Goal: Download file/media

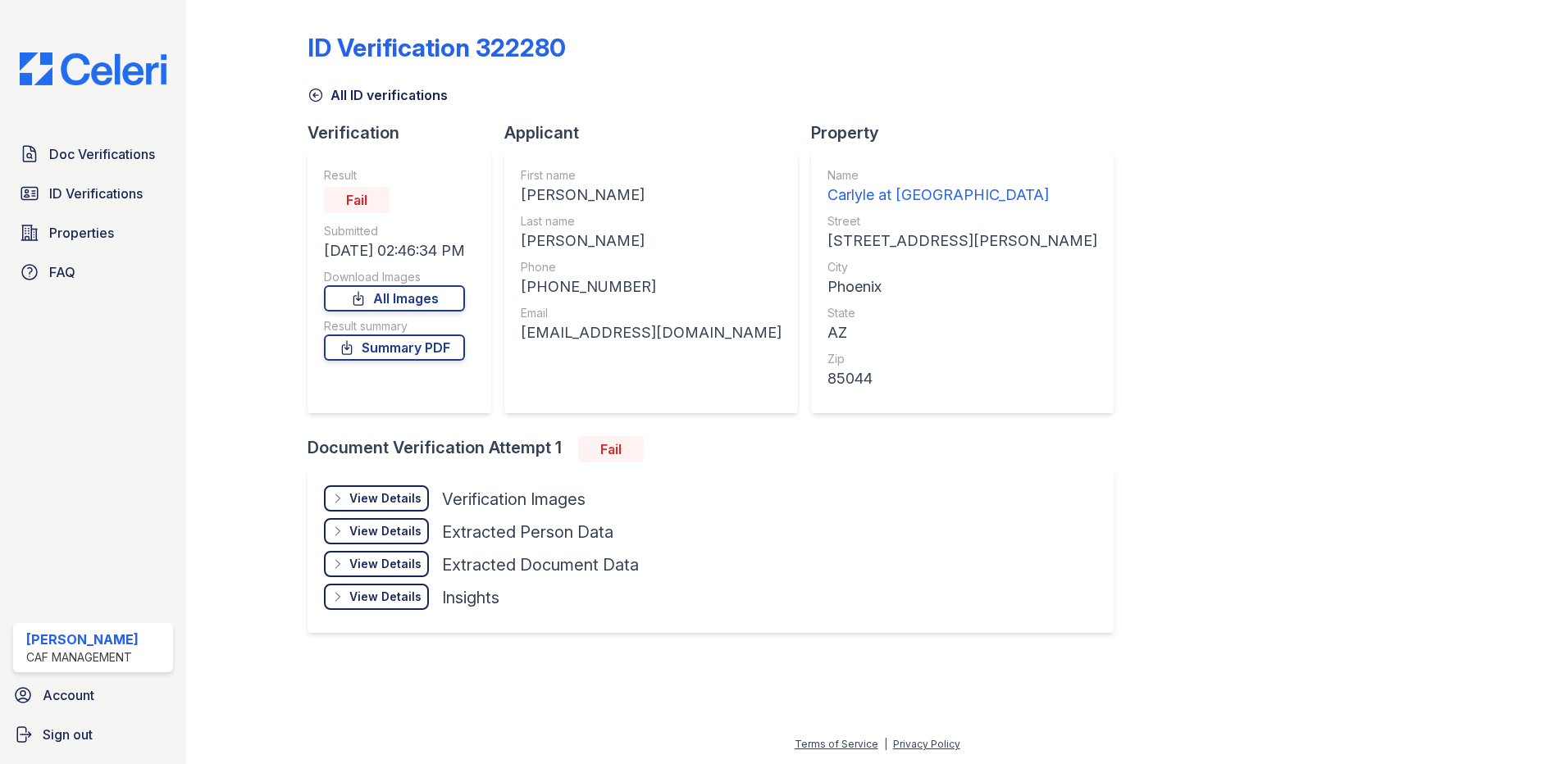
click at [102, 165] on link "Doc Verifications" at bounding box center [93, 154] width 160 height 32
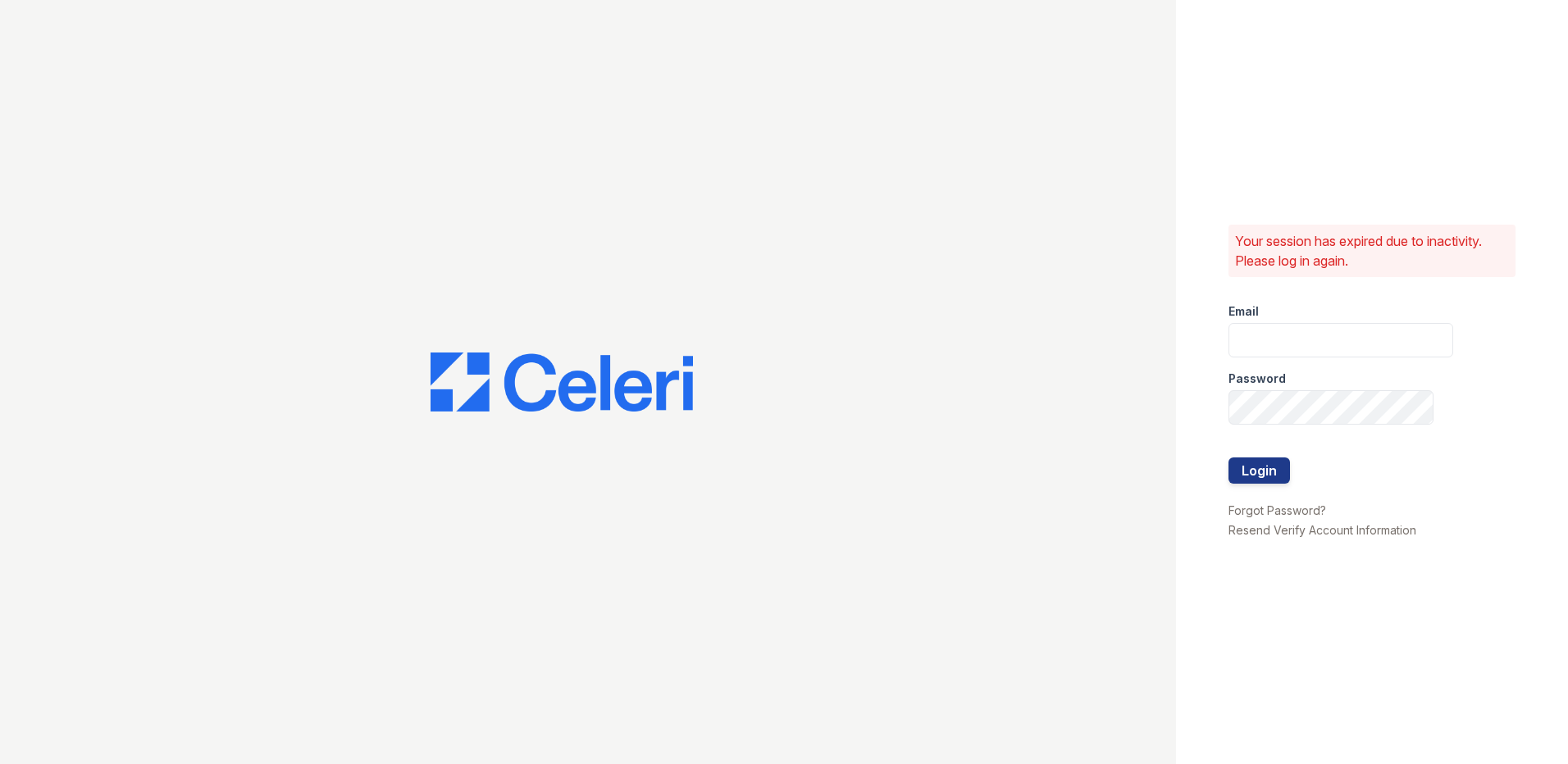
type input "carlylesouth1@cafmanagement.com"
click at [1256, 460] on button "Login" at bounding box center [1260, 471] width 62 height 27
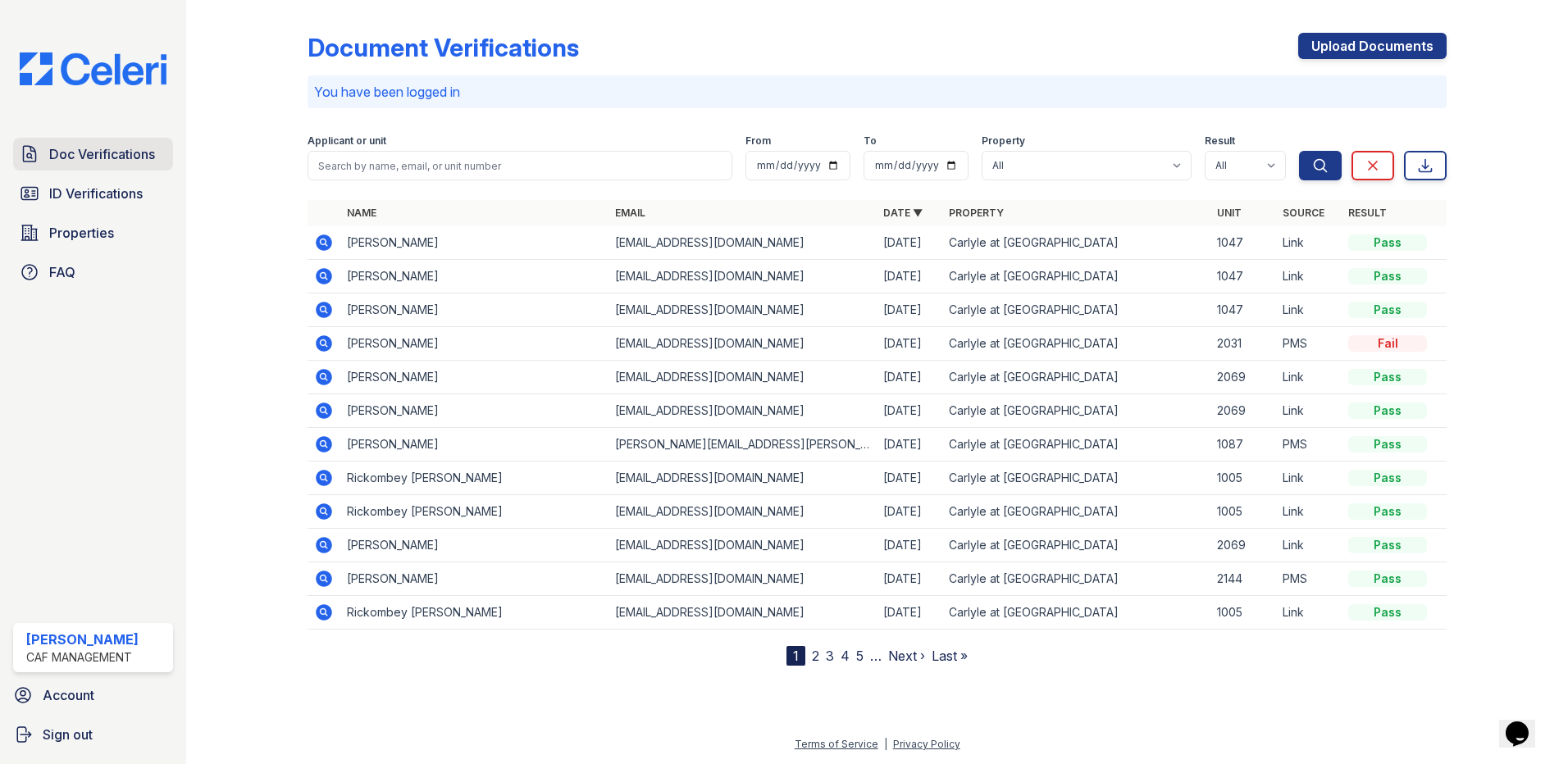
click at [138, 146] on span "Doc Verifications" at bounding box center [102, 154] width 106 height 20
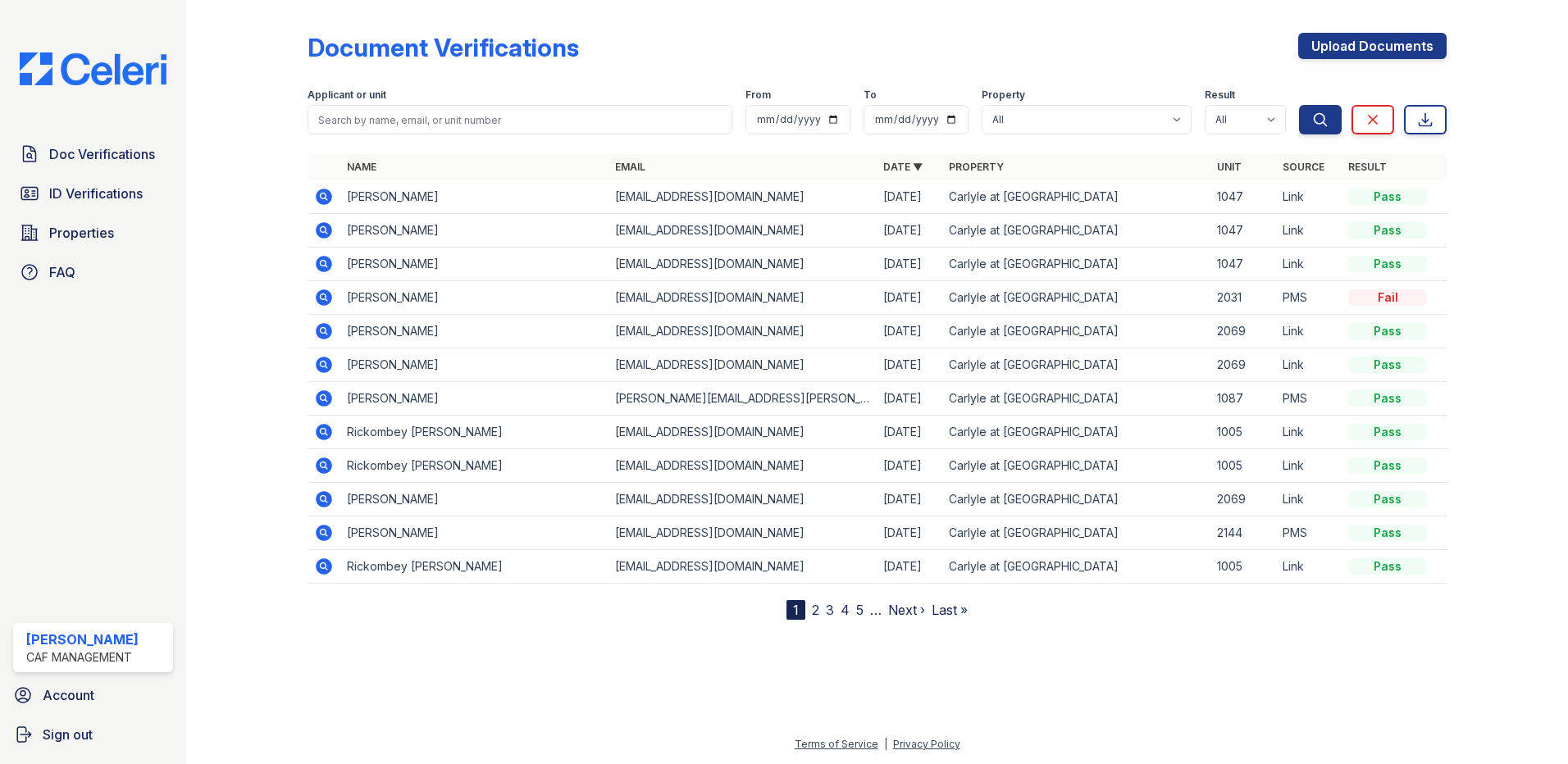
click at [317, 300] on icon at bounding box center [324, 297] width 16 height 16
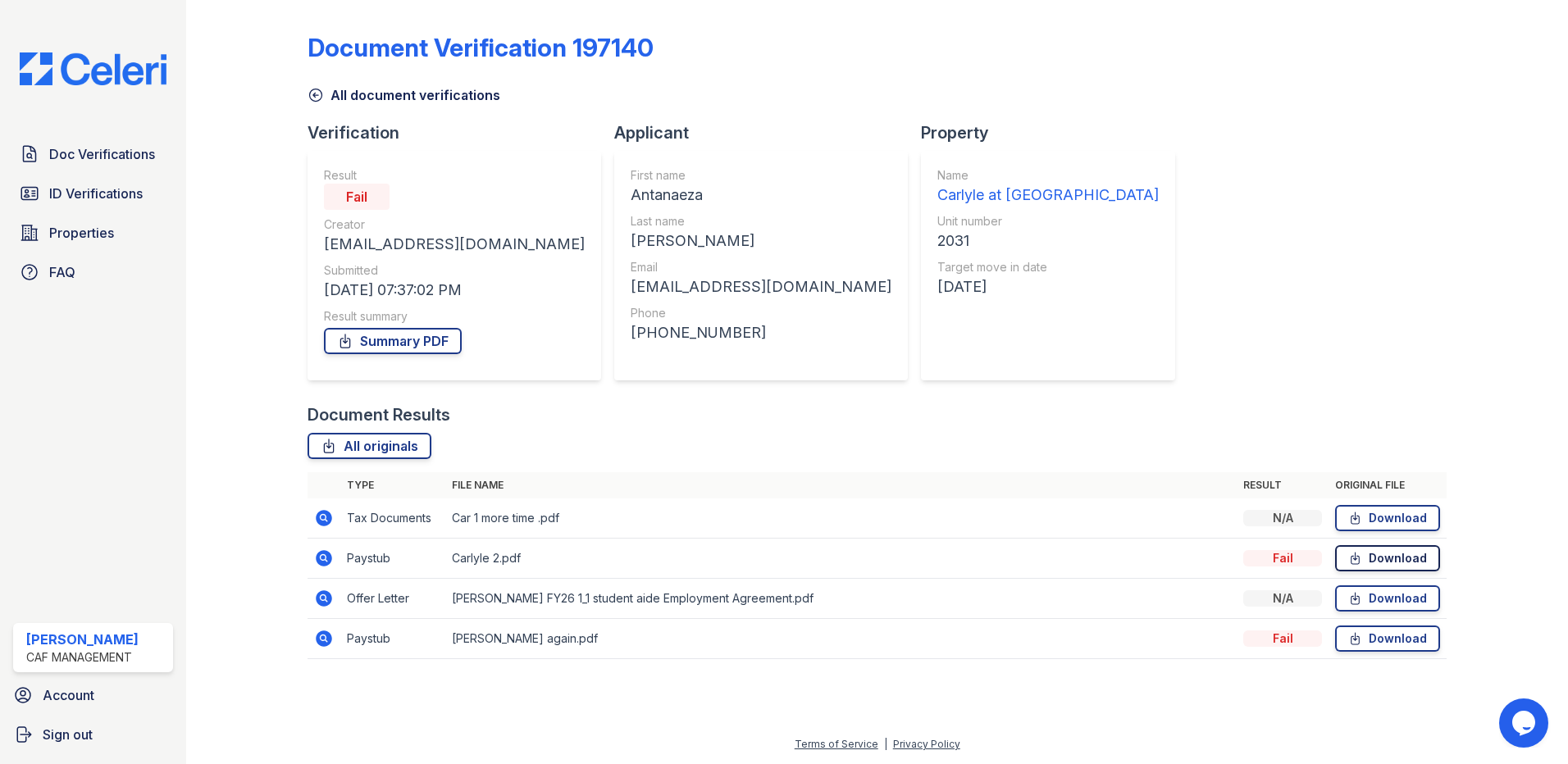
click at [1401, 564] on link "Download" at bounding box center [1388, 558] width 105 height 27
click at [70, 156] on span "Doc Verifications" at bounding box center [102, 154] width 106 height 20
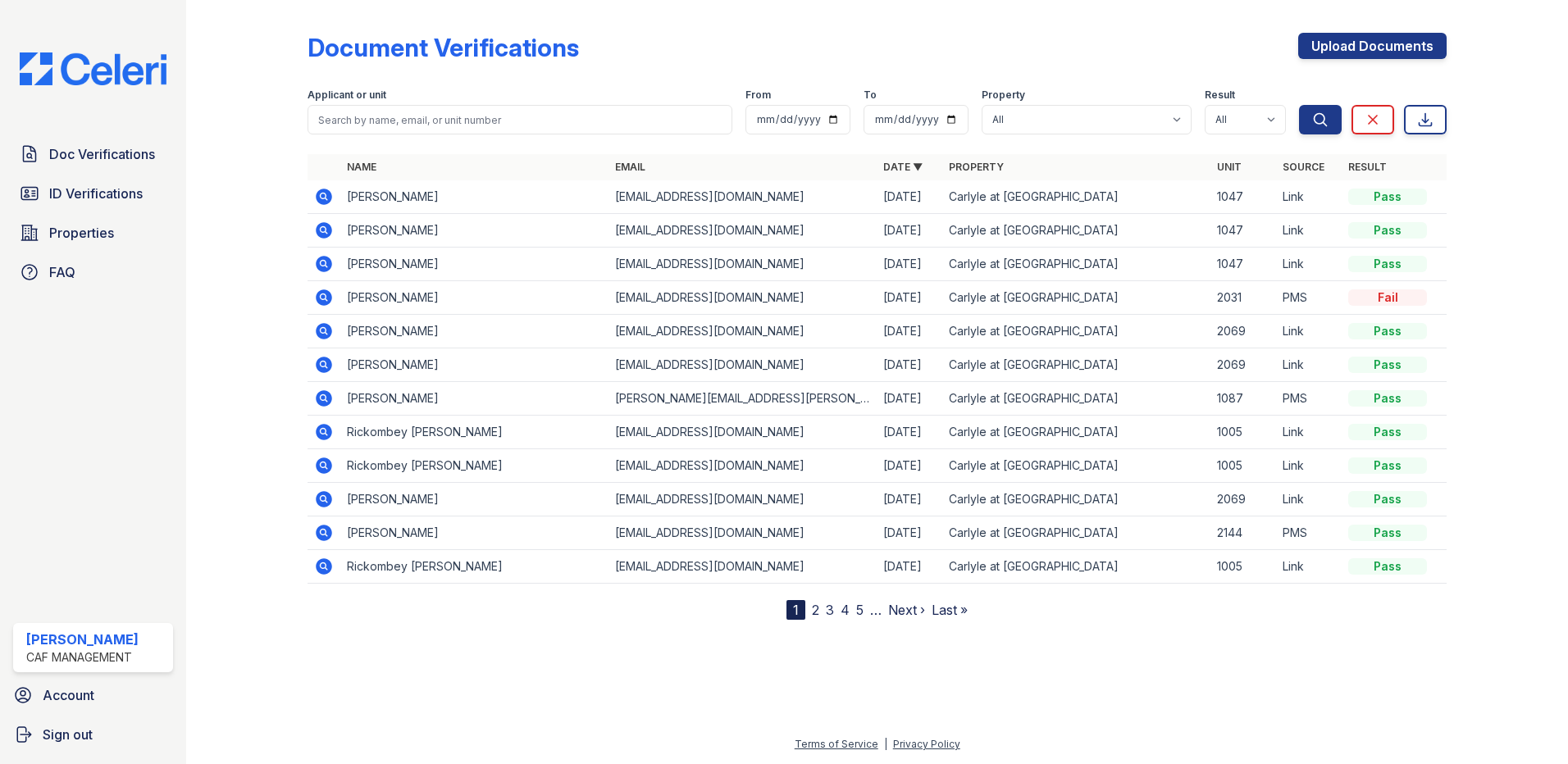
click at [815, 609] on link "2" at bounding box center [816, 609] width 8 height 16
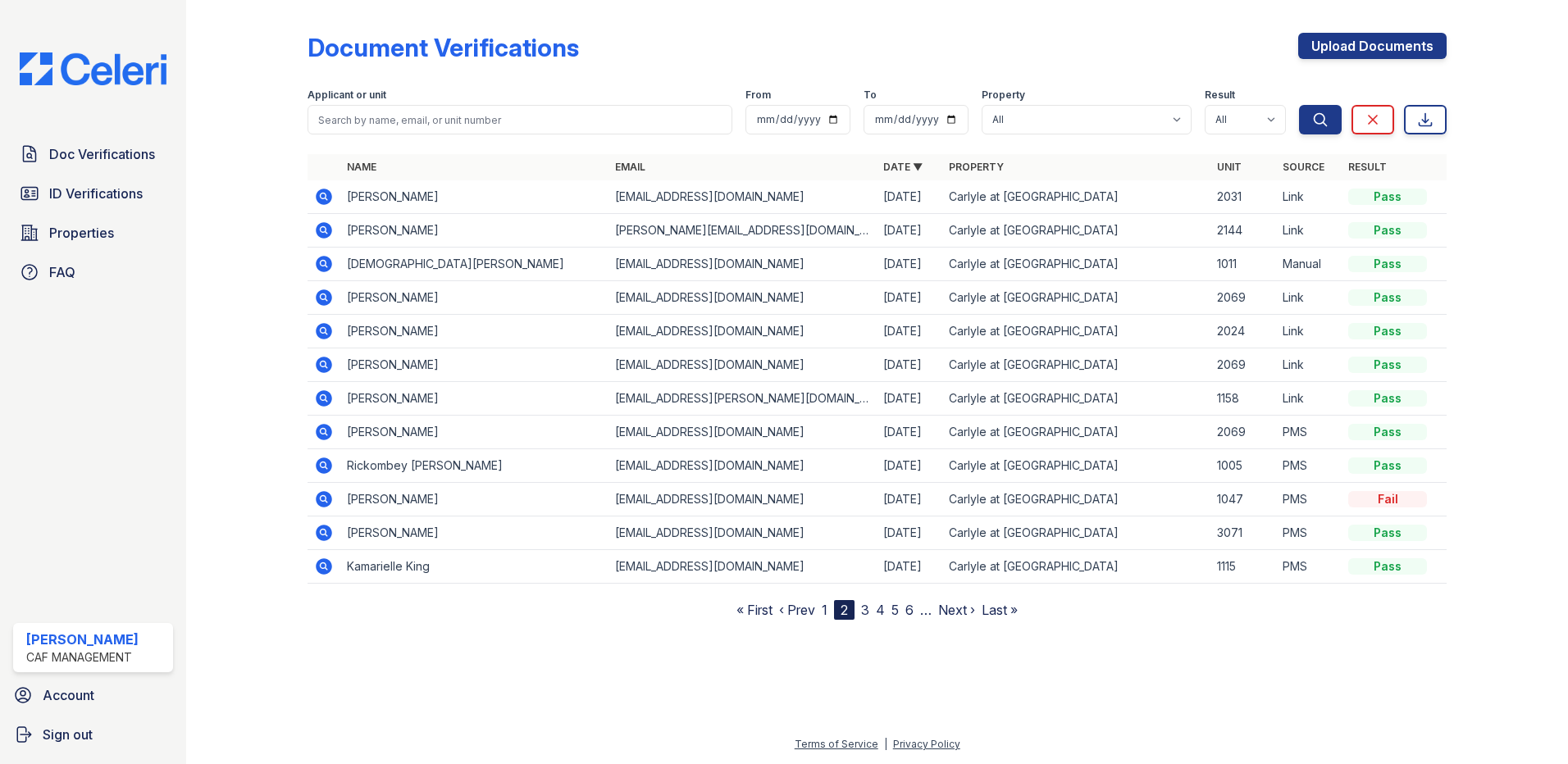
click at [329, 192] on icon at bounding box center [324, 196] width 16 height 16
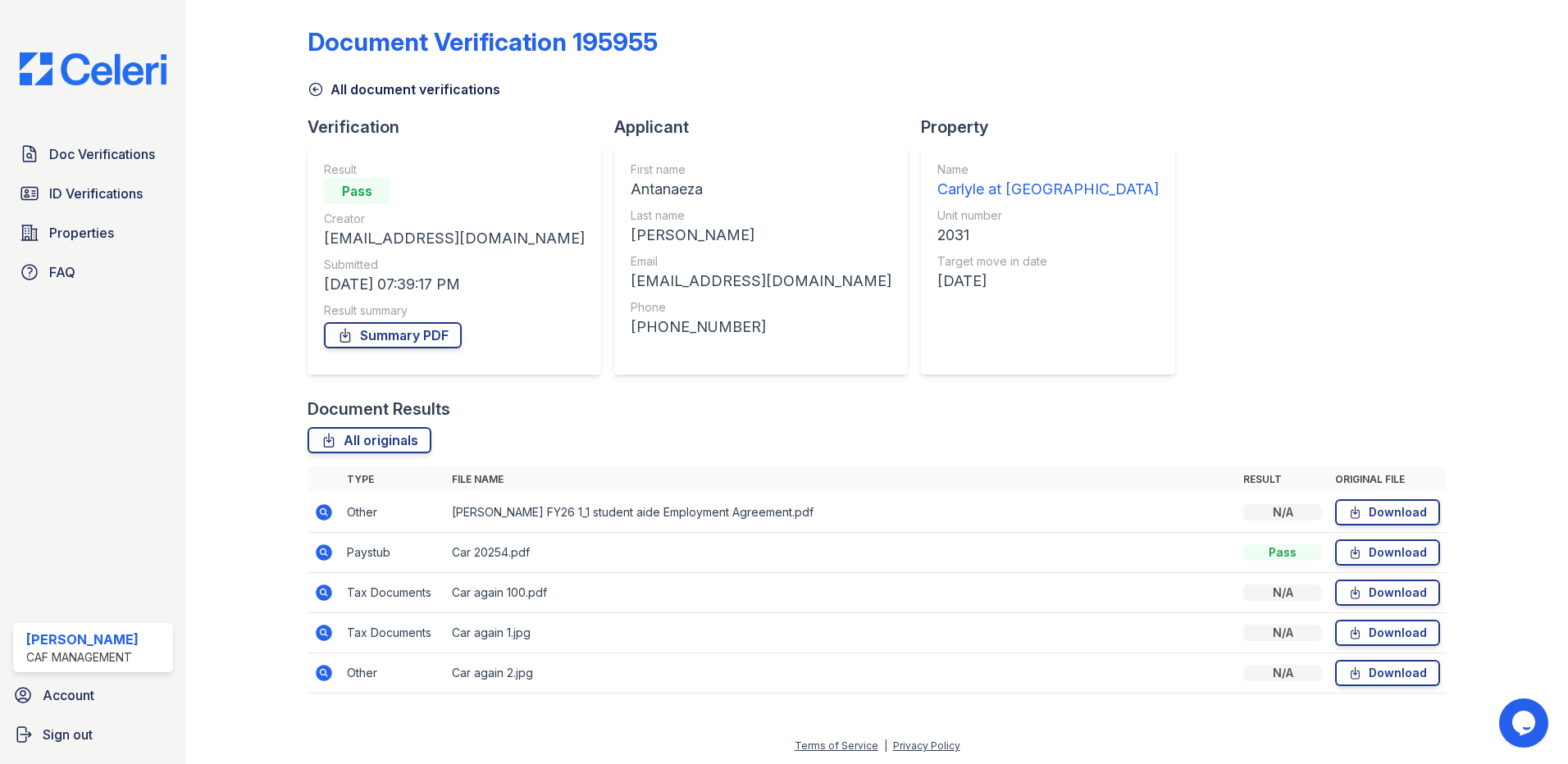
scroll to position [8, 0]
click at [421, 329] on link "Summary PDF" at bounding box center [392, 334] width 138 height 27
click at [126, 170] on link "Doc Verifications" at bounding box center [93, 154] width 160 height 32
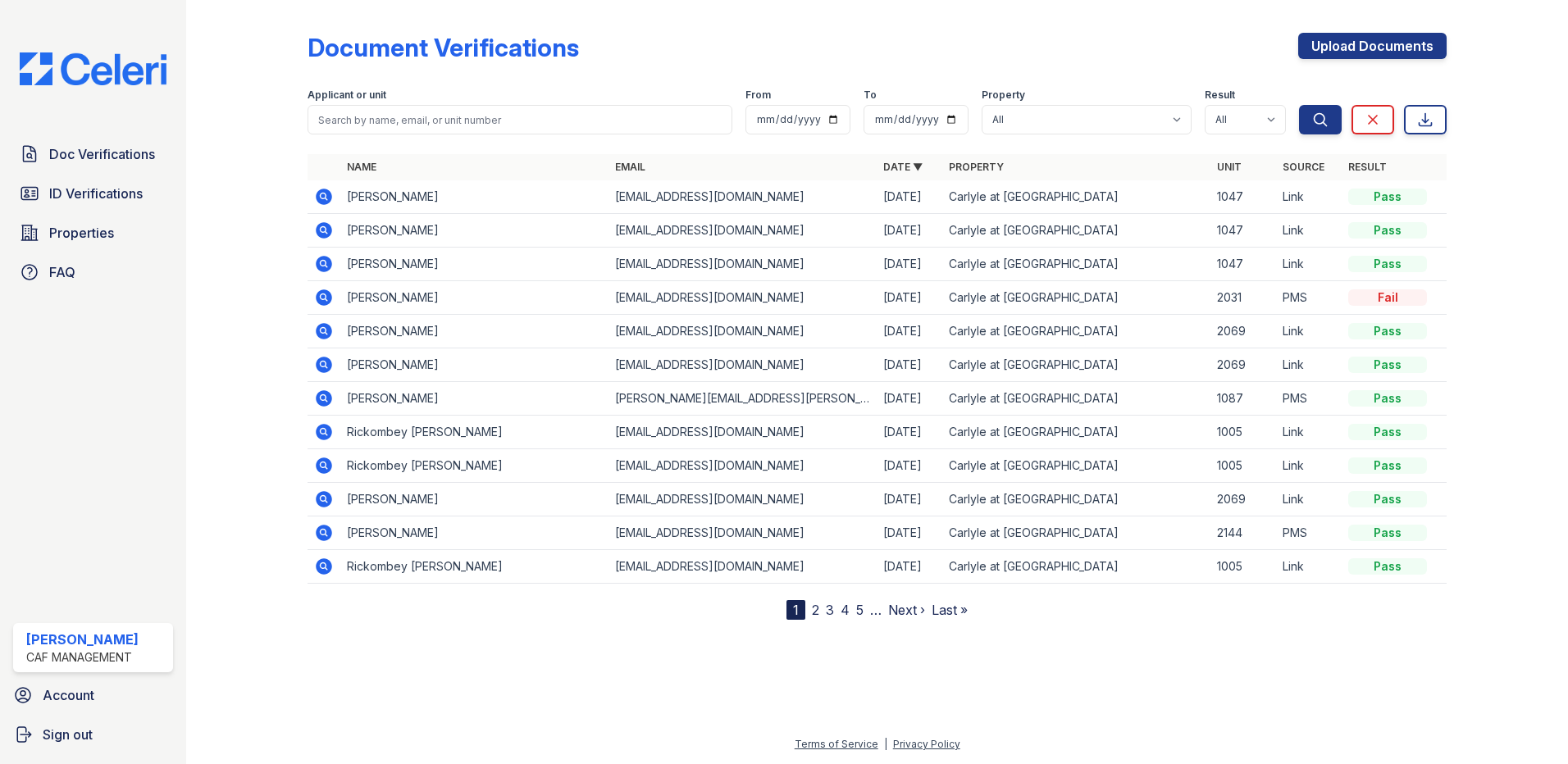
click at [323, 264] on icon at bounding box center [323, 263] width 4 height 4
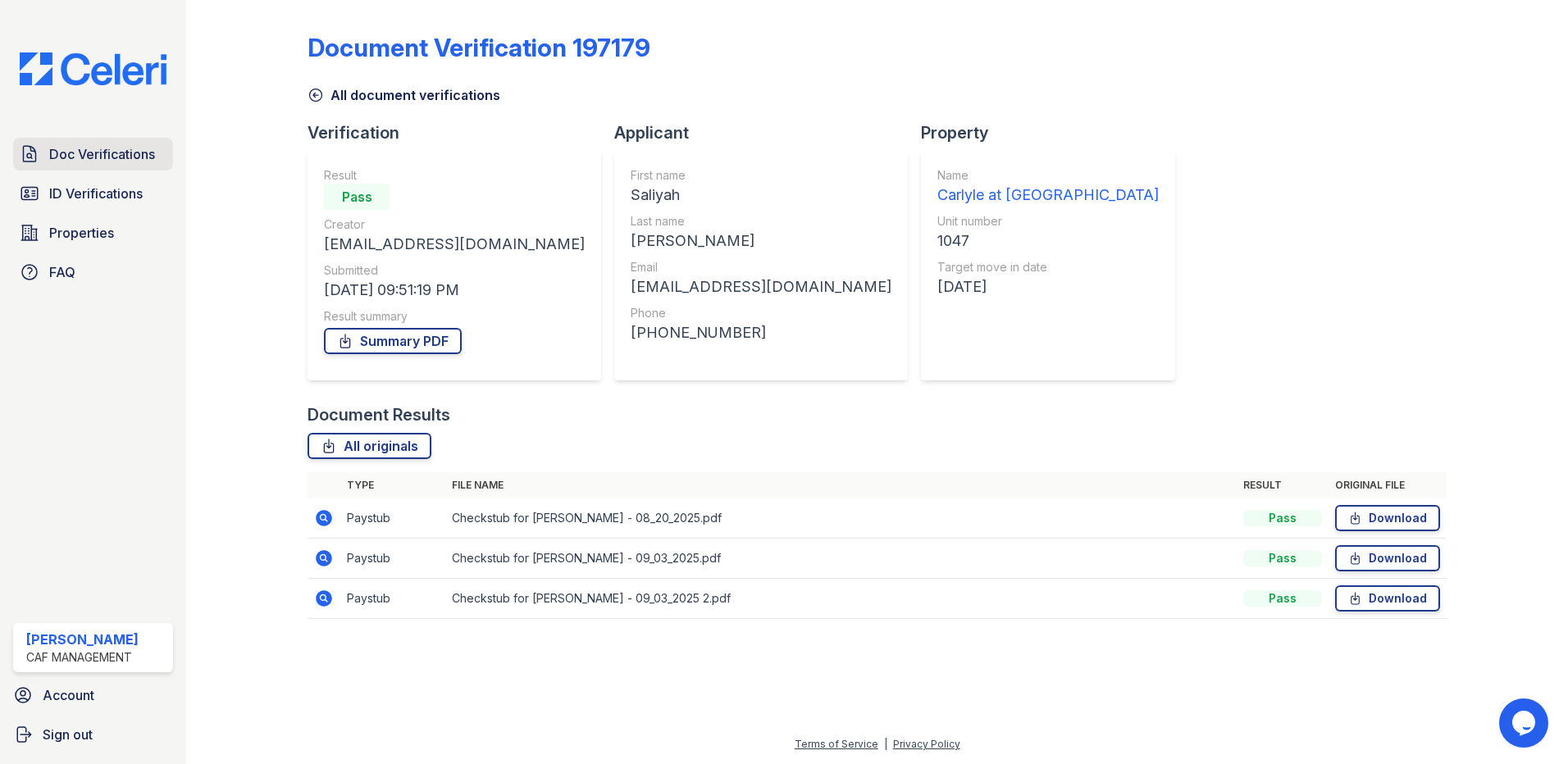
click at [128, 153] on span "Doc Verifications" at bounding box center [102, 154] width 106 height 20
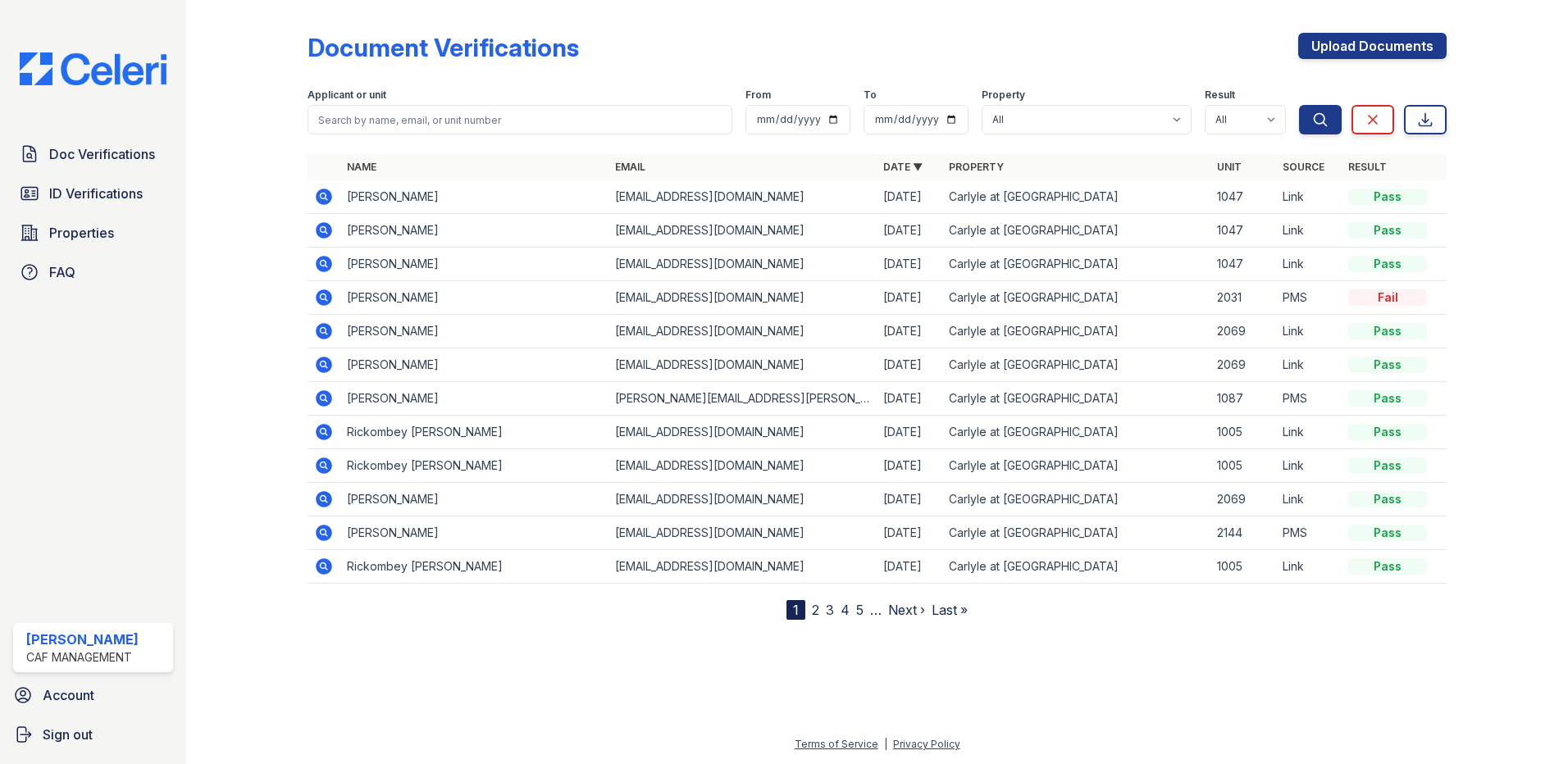
click at [325, 234] on icon at bounding box center [324, 230] width 16 height 16
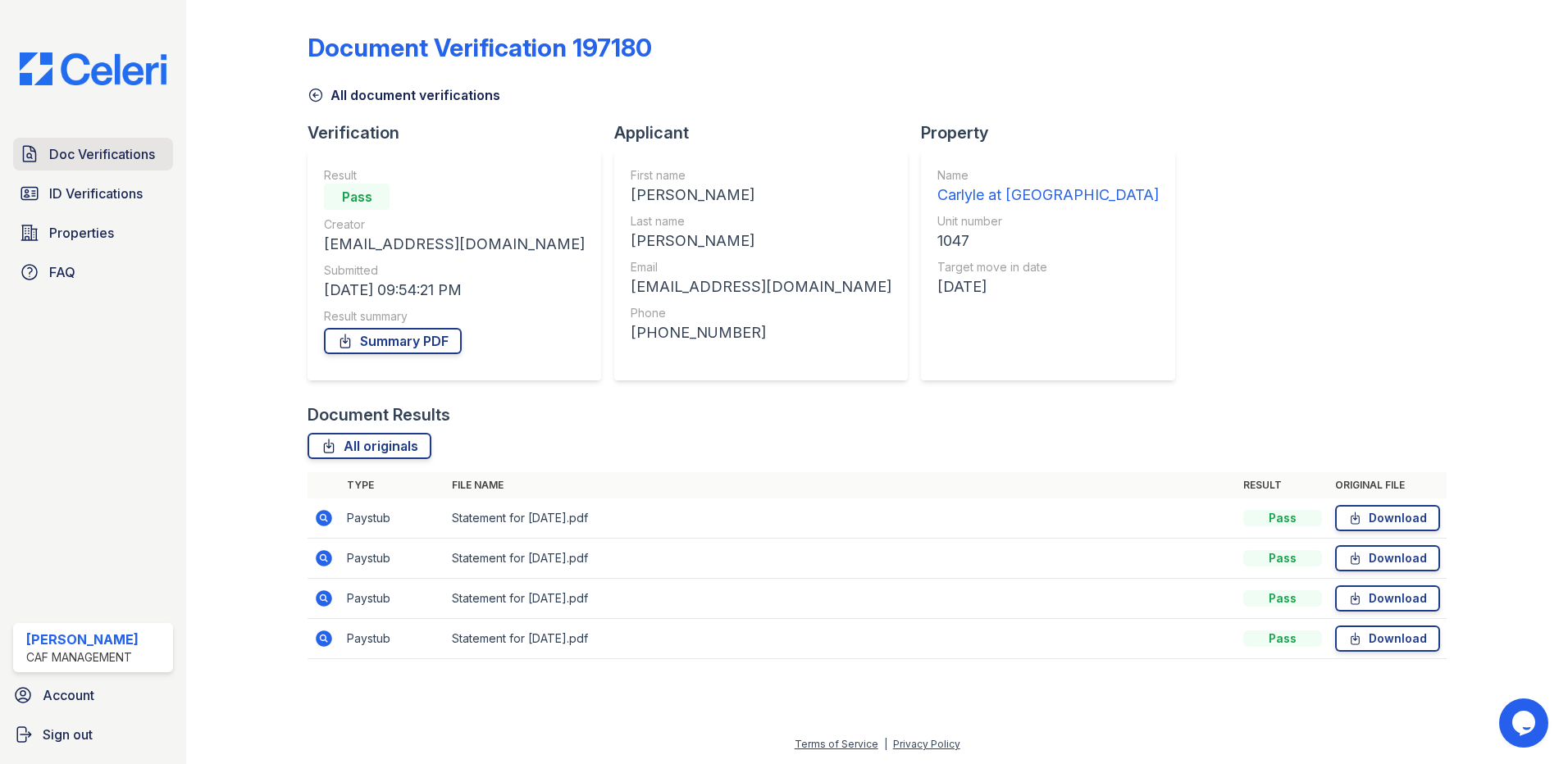
click at [119, 146] on span "Doc Verifications" at bounding box center [102, 154] width 106 height 20
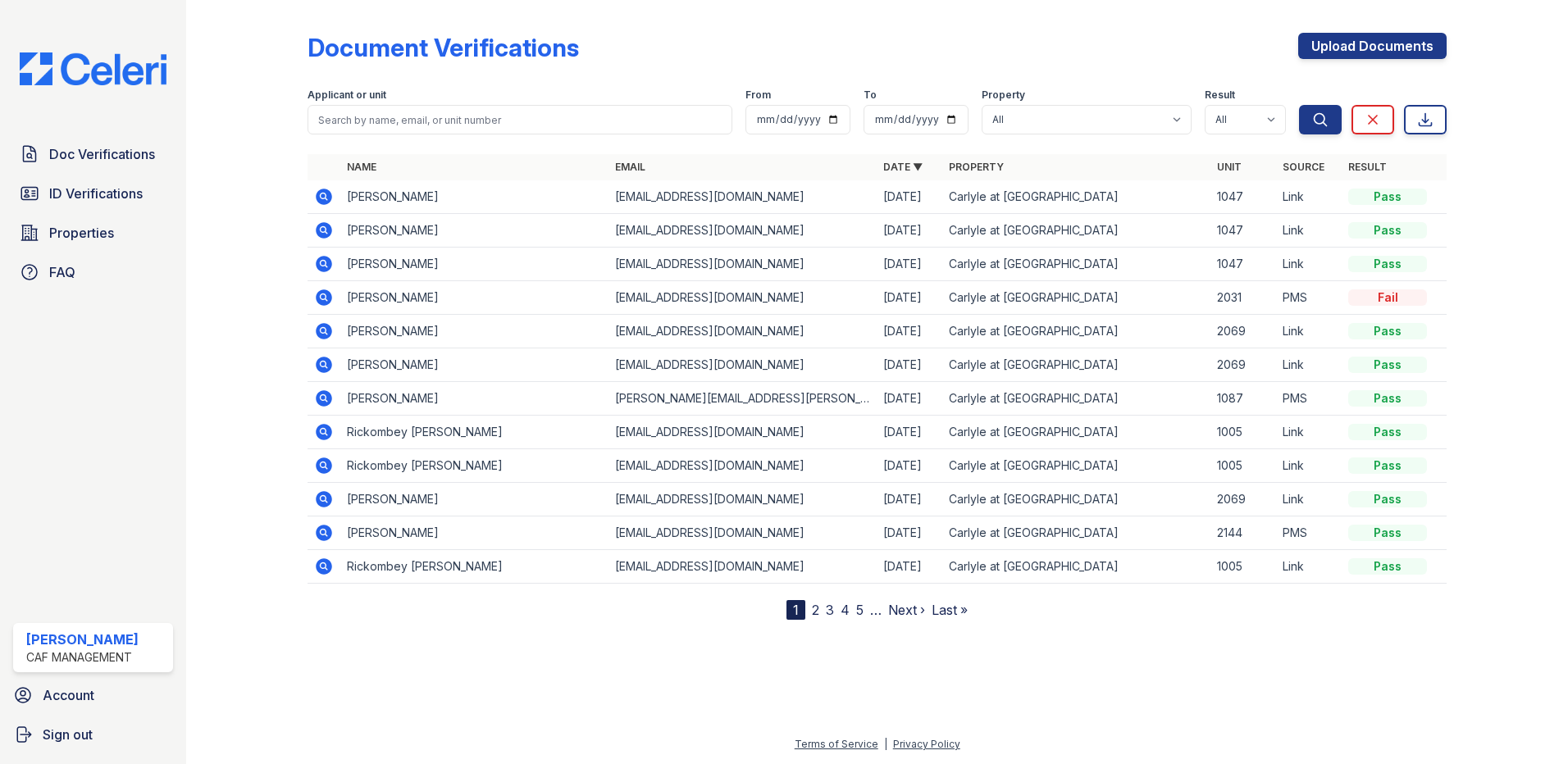
click at [321, 192] on icon at bounding box center [324, 196] width 16 height 16
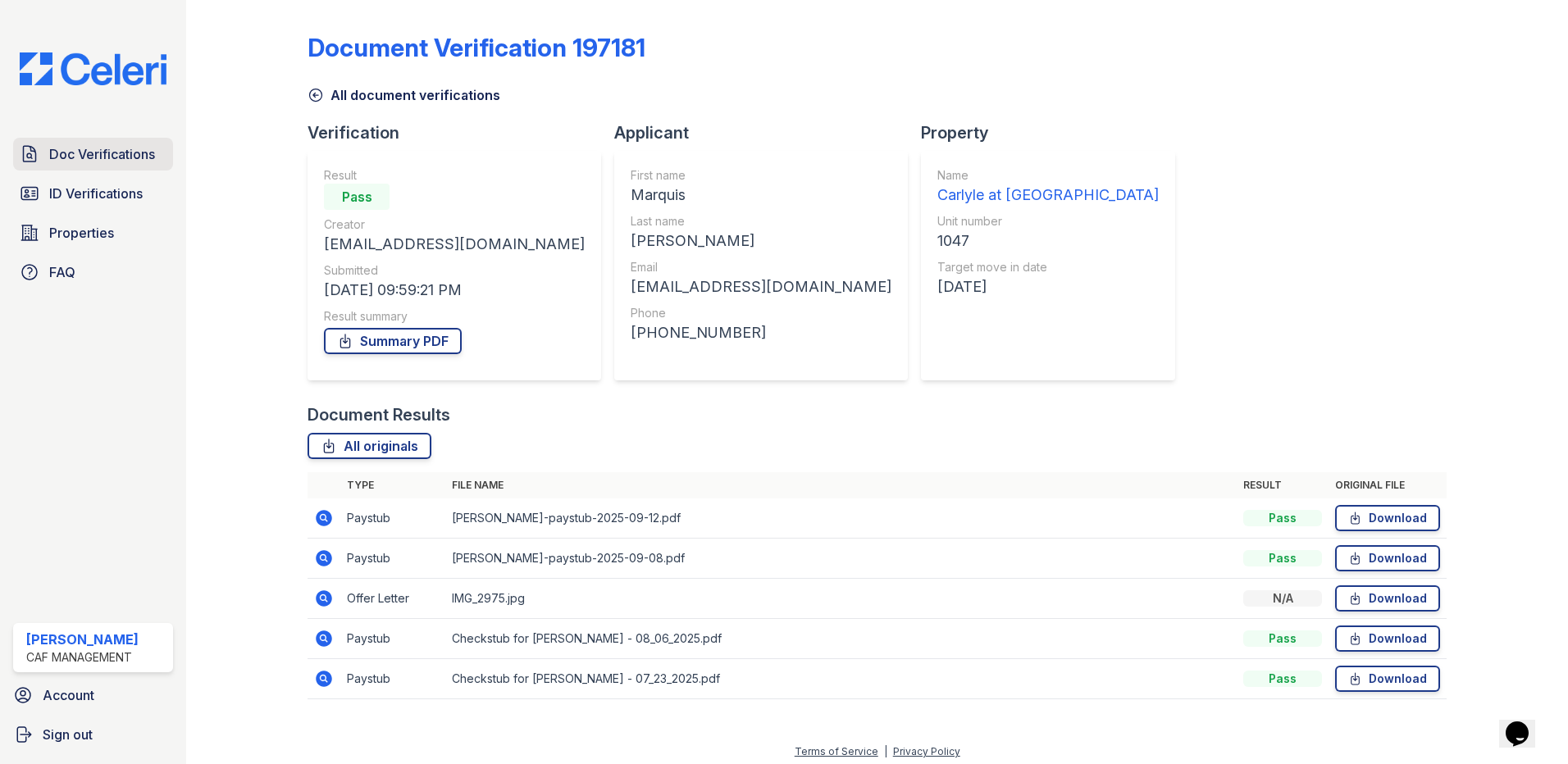
click at [155, 145] on span "Doc Verifications" at bounding box center [102, 154] width 106 height 20
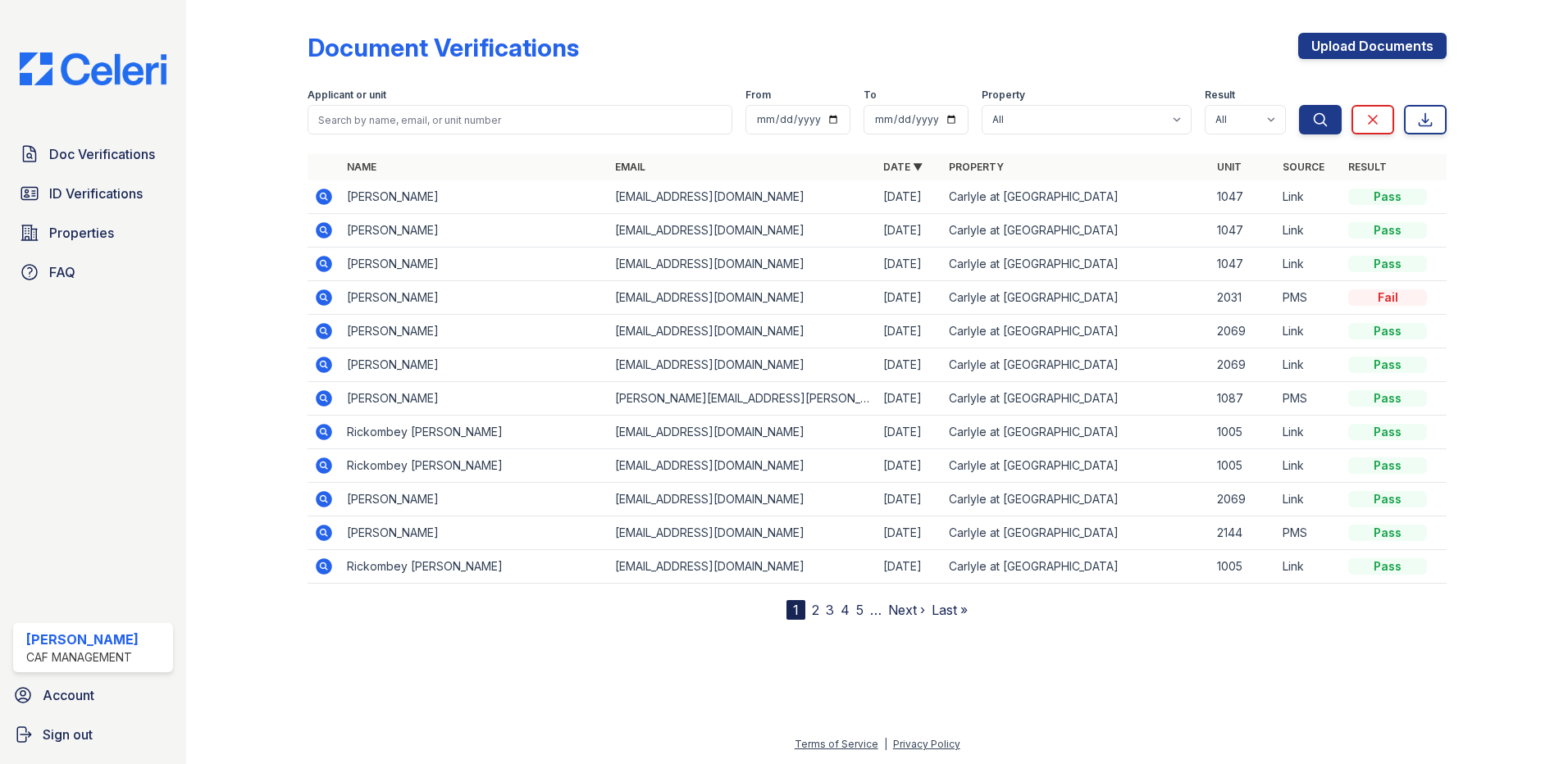
click at [323, 262] on icon at bounding box center [323, 263] width 4 height 4
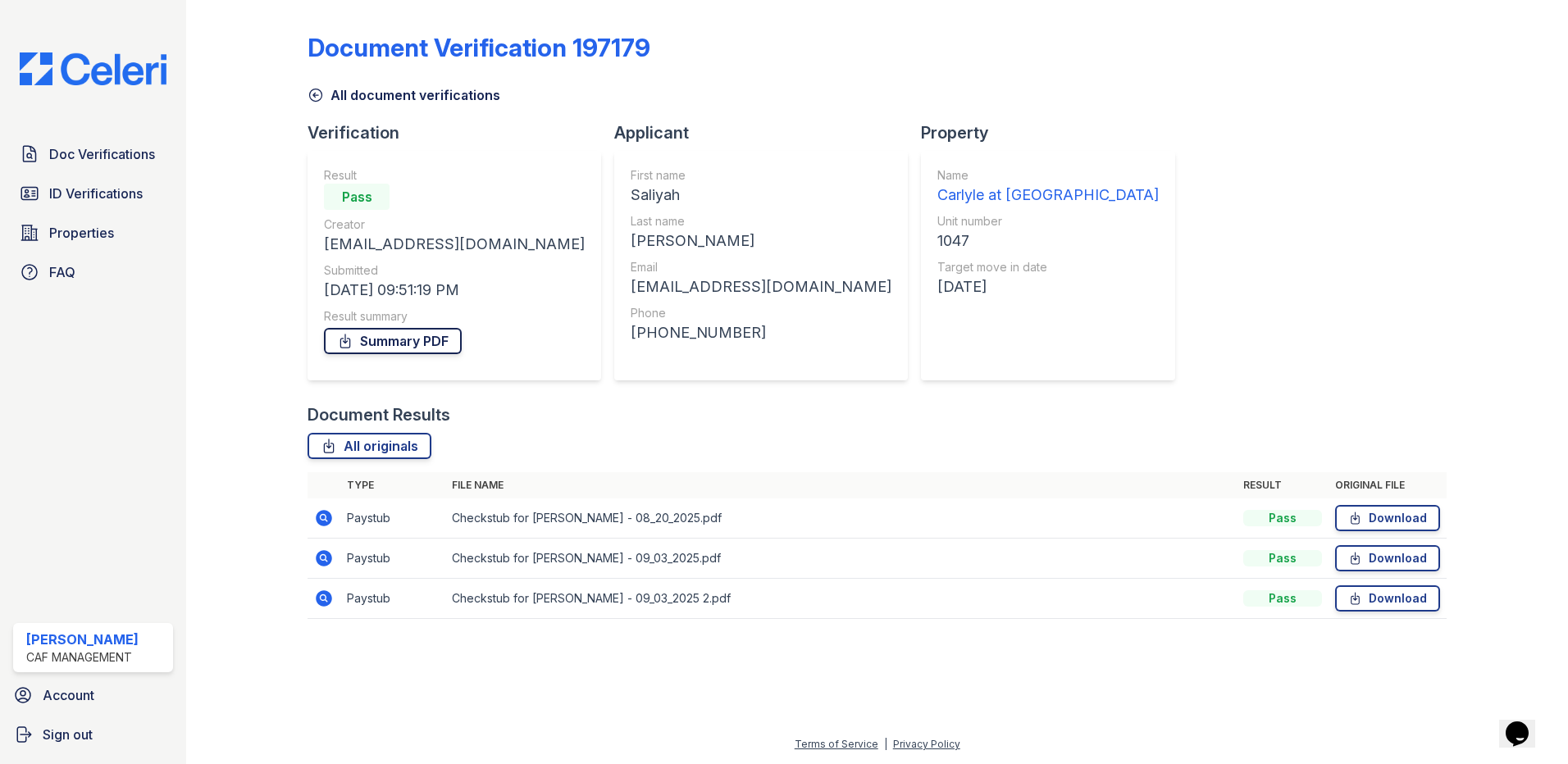
click at [407, 342] on link "Summary PDF" at bounding box center [392, 342] width 138 height 27
click at [1398, 519] on link "Download" at bounding box center [1388, 519] width 105 height 27
click at [1422, 556] on link "Download" at bounding box center [1388, 558] width 105 height 27
click at [1407, 596] on link "Download" at bounding box center [1388, 598] width 105 height 27
click at [119, 139] on link "Doc Verifications" at bounding box center [93, 154] width 160 height 32
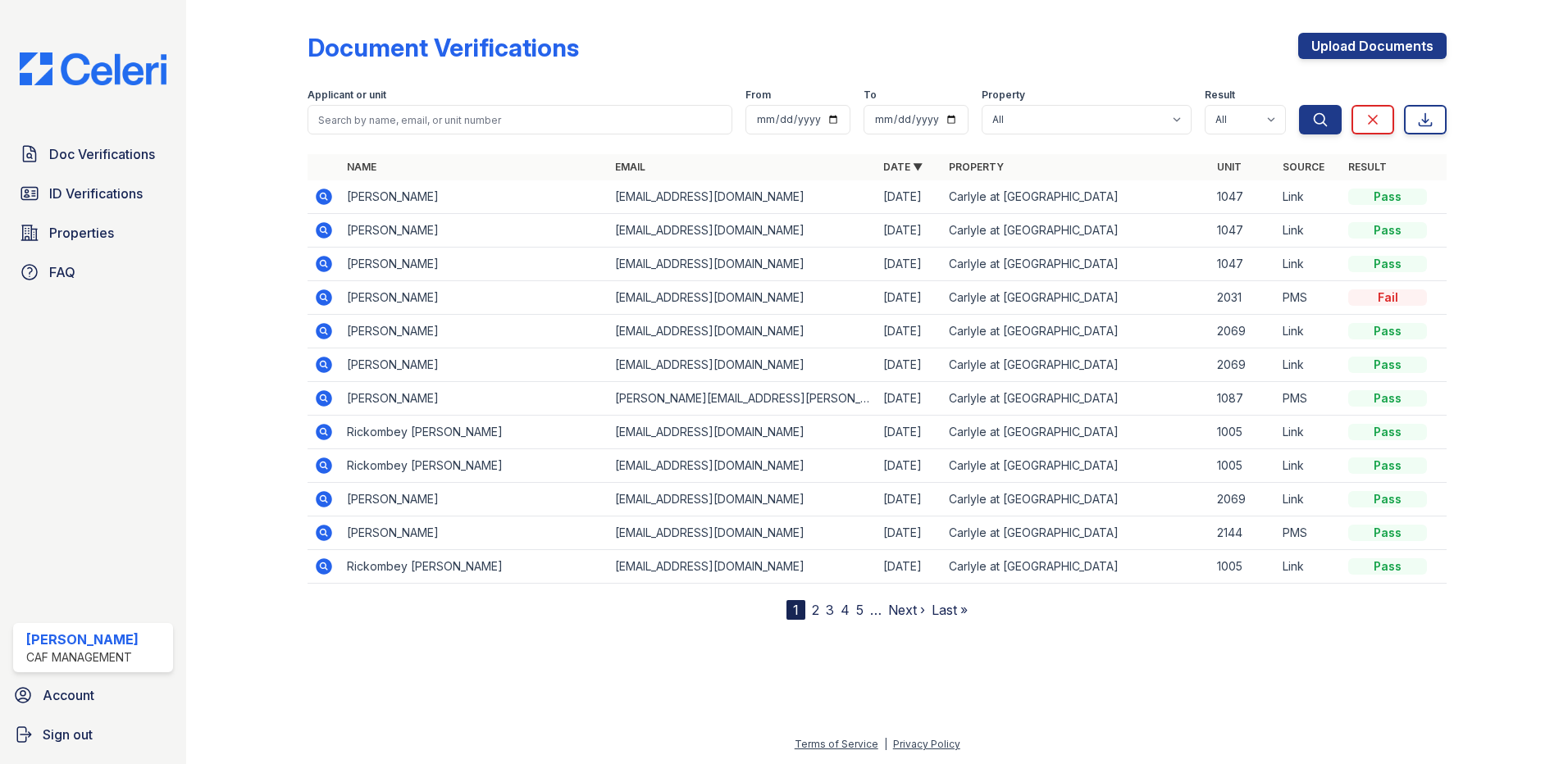
click at [323, 232] on icon at bounding box center [324, 230] width 20 height 20
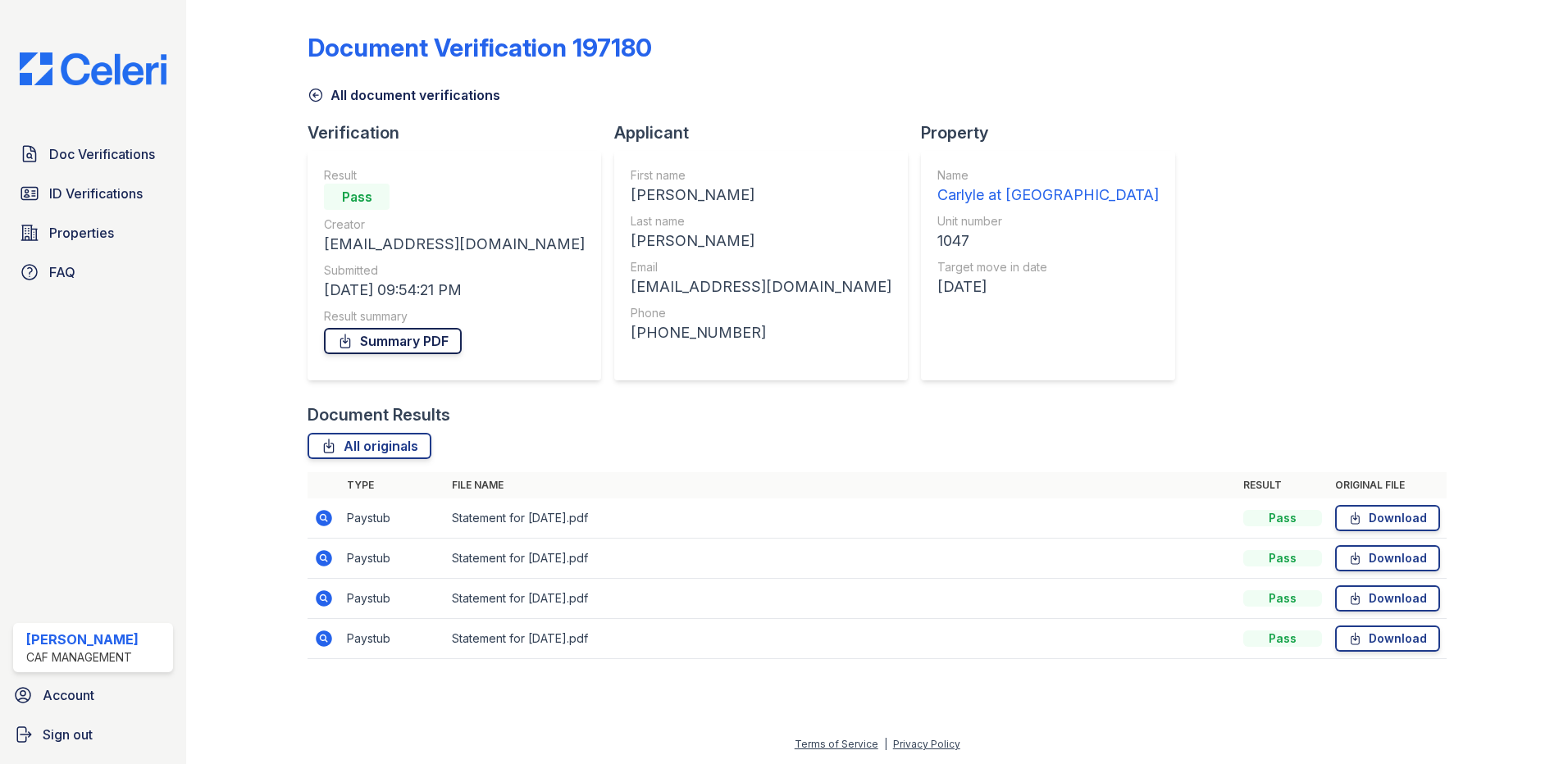
click at [412, 335] on link "Summary PDF" at bounding box center [392, 342] width 138 height 27
click at [1424, 520] on link "Download" at bounding box center [1388, 519] width 105 height 27
click at [1350, 559] on icon at bounding box center [1356, 558] width 14 height 16
click at [1398, 601] on link "Download" at bounding box center [1388, 598] width 105 height 27
click at [1396, 647] on link "Download" at bounding box center [1388, 638] width 105 height 27
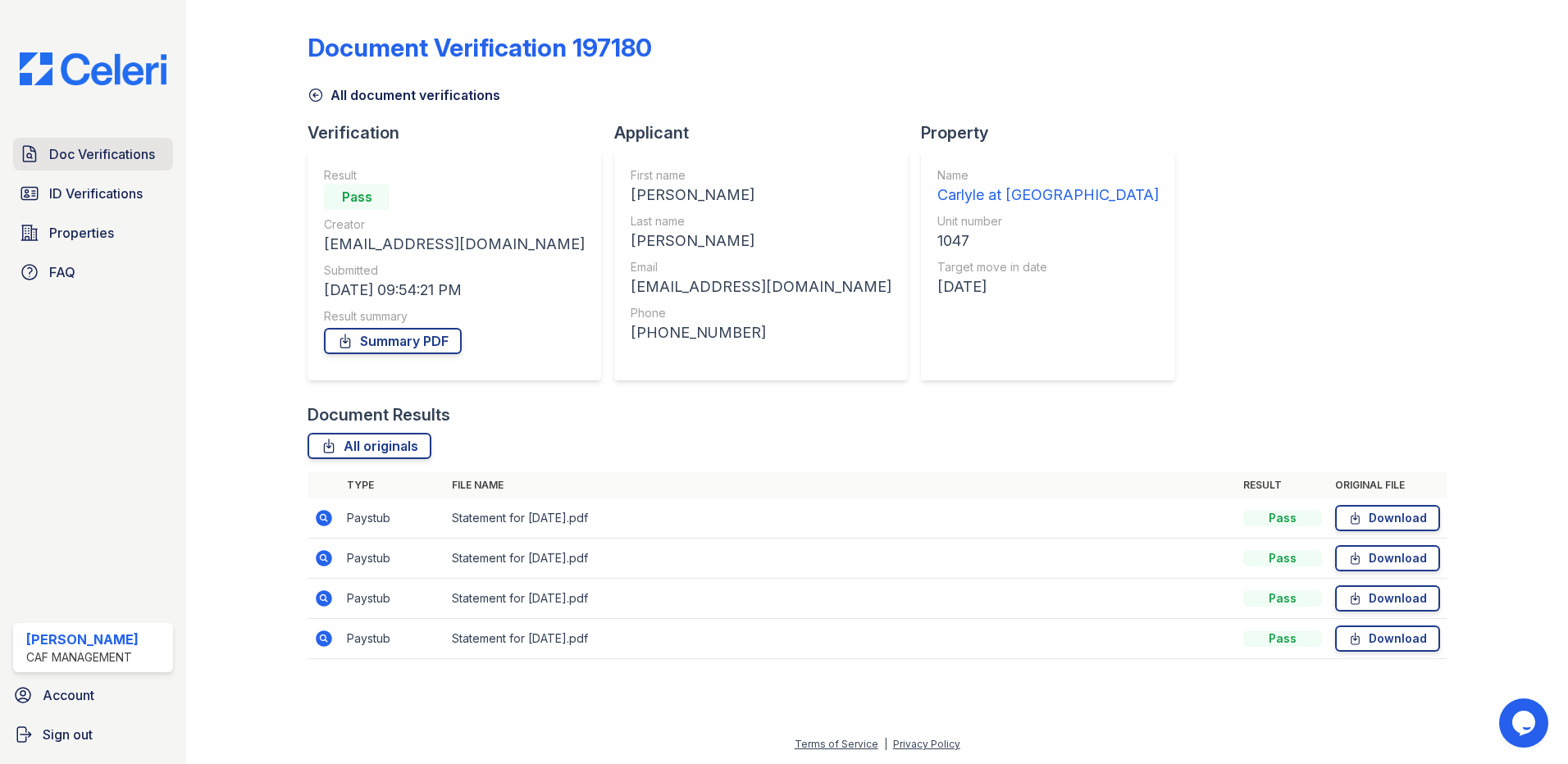
click at [118, 145] on span "Doc Verifications" at bounding box center [102, 154] width 106 height 20
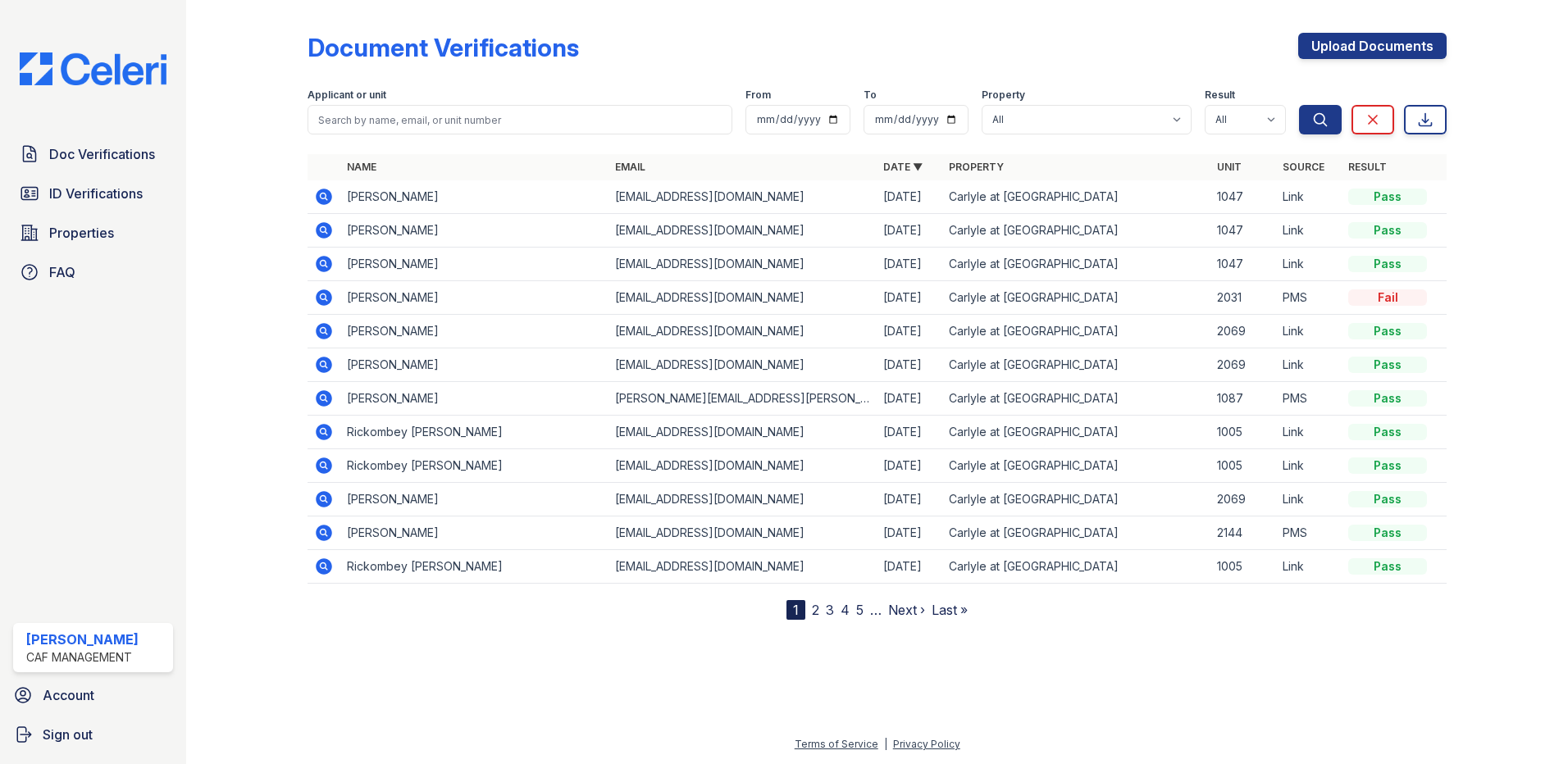
click at [328, 194] on icon at bounding box center [324, 196] width 16 height 16
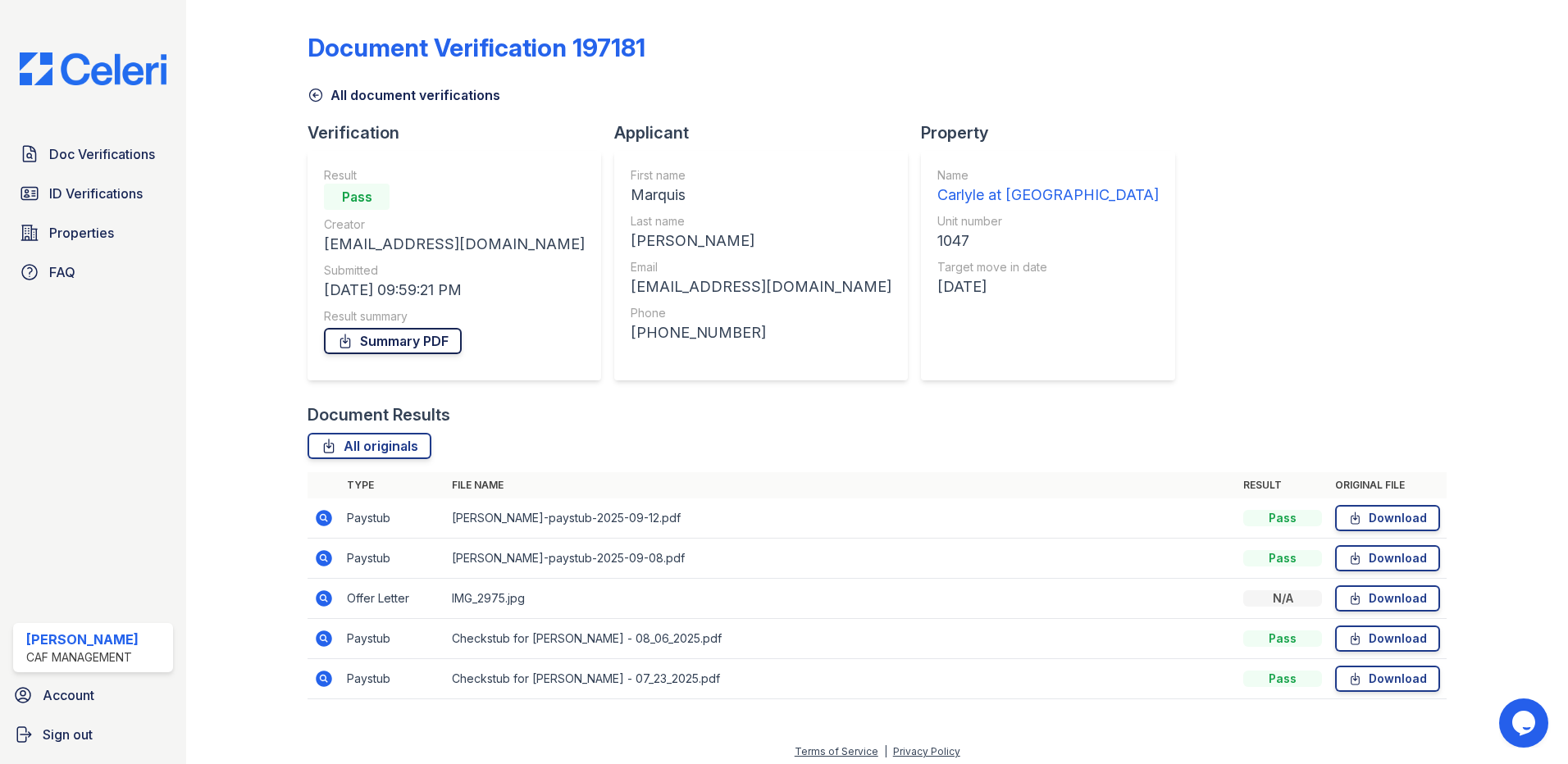
click at [367, 343] on link "Summary PDF" at bounding box center [392, 342] width 138 height 27
click at [1373, 520] on link "Download" at bounding box center [1388, 519] width 105 height 27
click at [1368, 555] on link "Download" at bounding box center [1388, 558] width 105 height 27
click at [1388, 631] on link "Download" at bounding box center [1388, 638] width 105 height 27
click at [1367, 685] on link "Download" at bounding box center [1388, 679] width 105 height 27
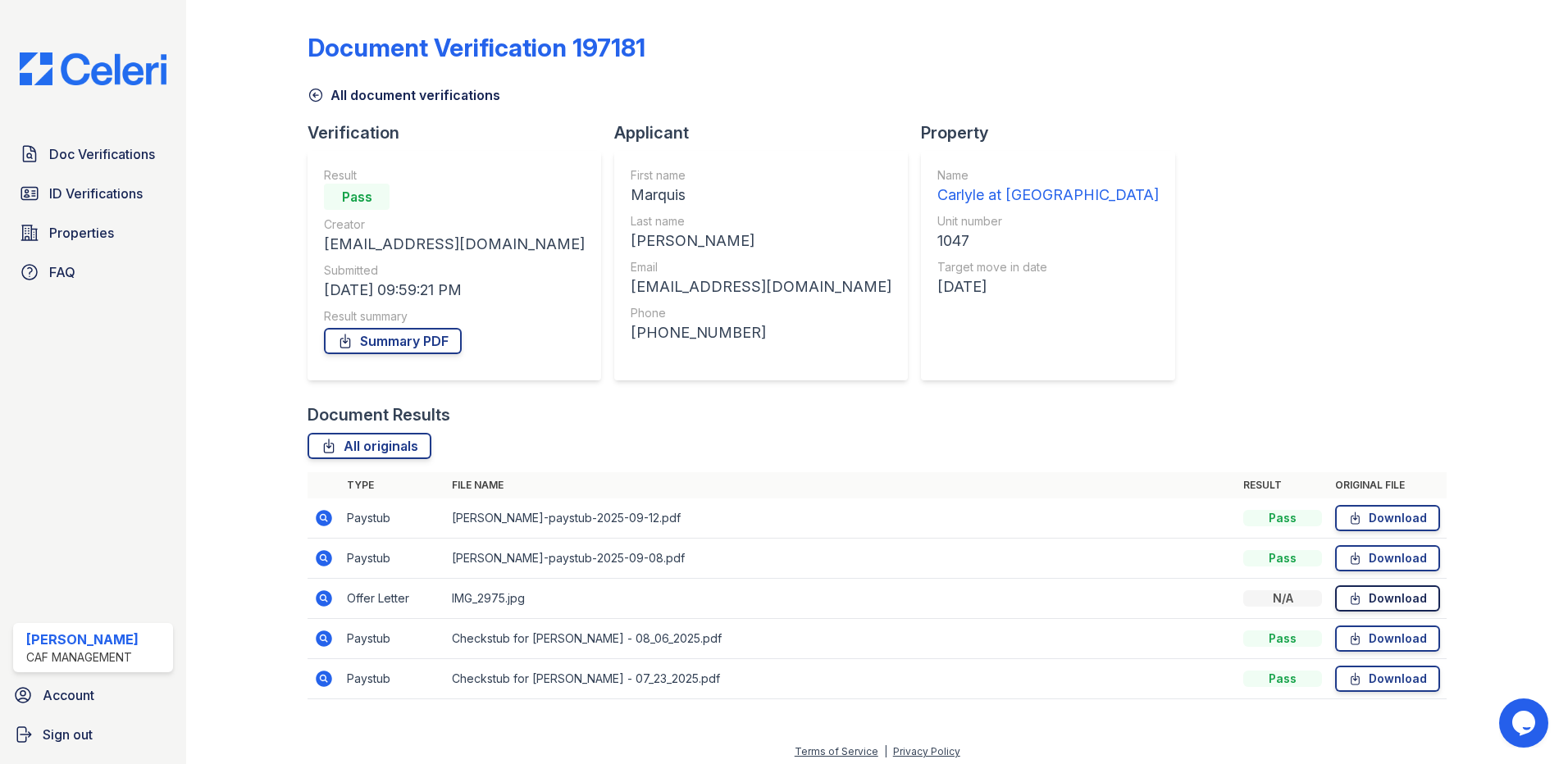
click at [1395, 591] on link "Download" at bounding box center [1388, 598] width 105 height 27
click at [128, 157] on span "Doc Verifications" at bounding box center [102, 154] width 106 height 20
